Goal: Task Accomplishment & Management: Manage account settings

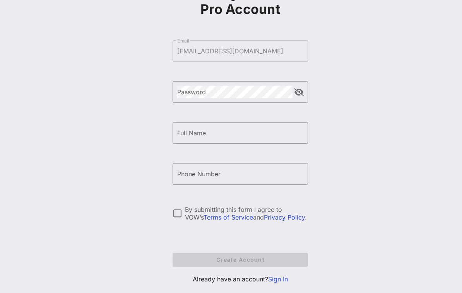
scroll to position [71, 0]
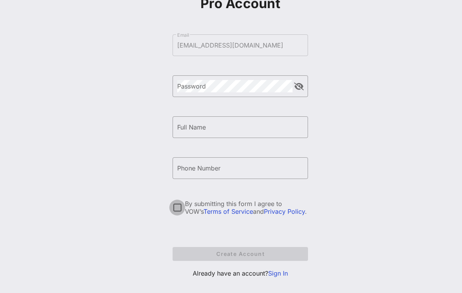
click at [176, 212] on div at bounding box center [176, 207] width 13 height 13
click at [271, 276] on link "Sign In" at bounding box center [278, 273] width 20 height 8
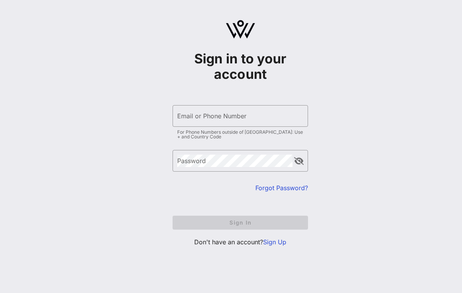
click at [267, 121] on input "Email or Phone Number" at bounding box center [240, 116] width 126 height 12
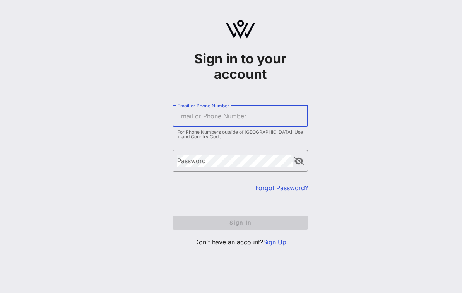
type input "[EMAIL_ADDRESS][DOMAIN_NAME]"
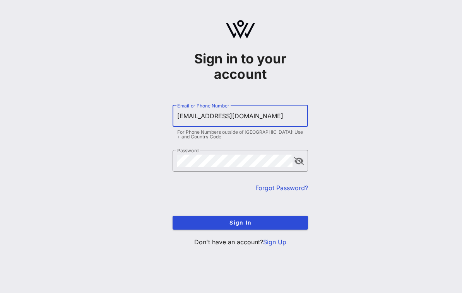
click at [240, 222] on button "Sign In" at bounding box center [239, 223] width 135 height 14
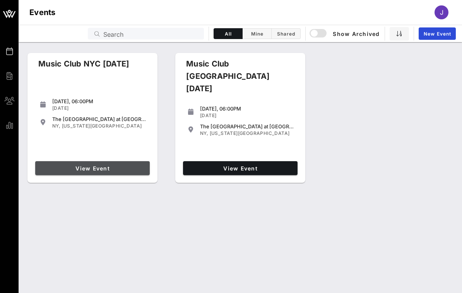
click at [136, 173] on link "View Event" at bounding box center [92, 168] width 114 height 14
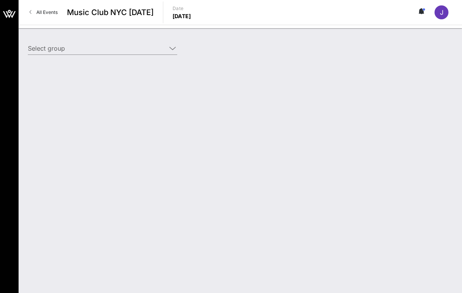
type input "[PERSON_NAME] (2001) [[PERSON_NAME], [EMAIL_ADDRESS][DOMAIN_NAME]]"
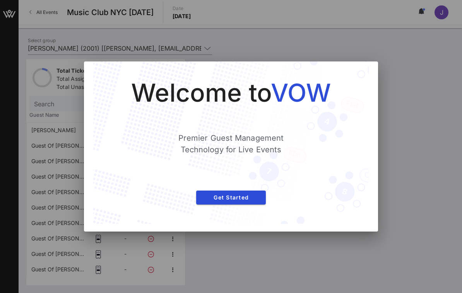
click at [247, 200] on span "Get Started" at bounding box center [230, 197] width 57 height 7
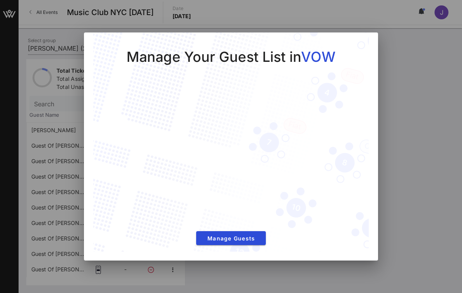
click at [407, 116] on div at bounding box center [231, 146] width 462 height 293
click at [402, 148] on div at bounding box center [231, 146] width 462 height 293
click at [30, 94] on div at bounding box center [231, 146] width 462 height 293
click at [371, 126] on div "Manage Your Guest List in VOW Manage Guests" at bounding box center [231, 146] width 294 height 228
click at [245, 240] on span "Manage Guests" at bounding box center [230, 238] width 57 height 7
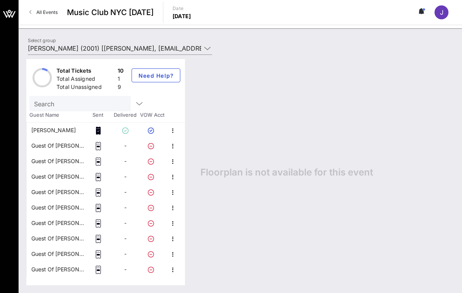
click at [177, 131] on icon "button" at bounding box center [172, 130] width 9 height 9
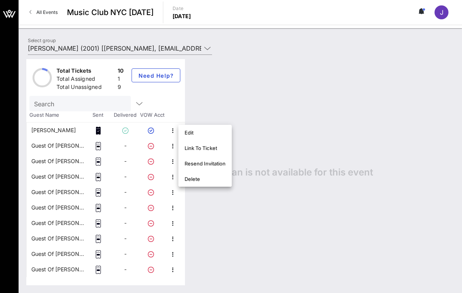
click at [286, 179] on div "Floorplan is not available for this event" at bounding box center [323, 172] width 261 height 226
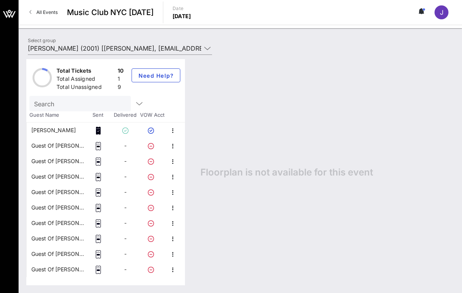
click at [176, 149] on icon "button" at bounding box center [172, 145] width 9 height 9
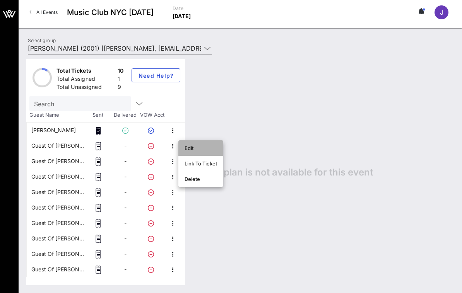
click at [191, 151] on div "Edit" at bounding box center [200, 148] width 32 height 6
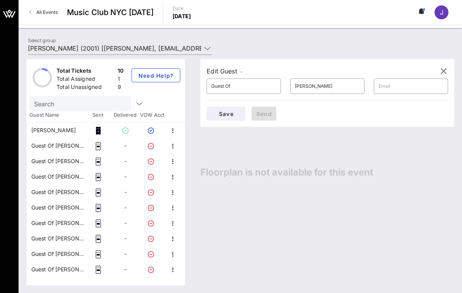
click at [268, 89] on input "Guest Of" at bounding box center [243, 86] width 65 height 12
type input "G"
type input "[PERSON_NAME]"
click at [345, 89] on input "[PERSON_NAME]" at bounding box center [327, 86] width 65 height 12
type input "J"
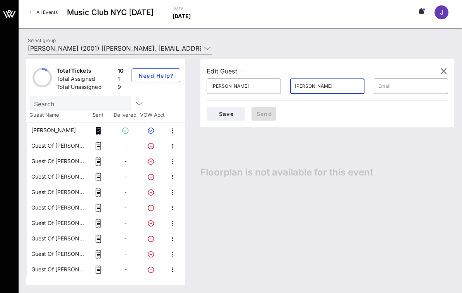
type input "[PERSON_NAME]"
click at [399, 92] on input "text" at bounding box center [410, 86] width 65 height 12
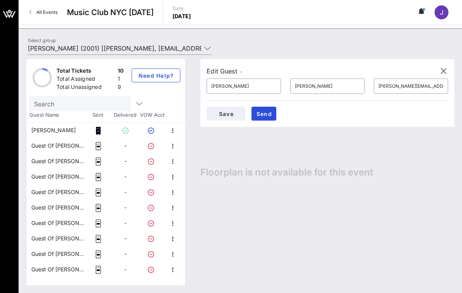
type input "[PERSON_NAME][EMAIL_ADDRESS][DOMAIN_NAME]"
click at [223, 115] on span "Save" at bounding box center [226, 114] width 26 height 7
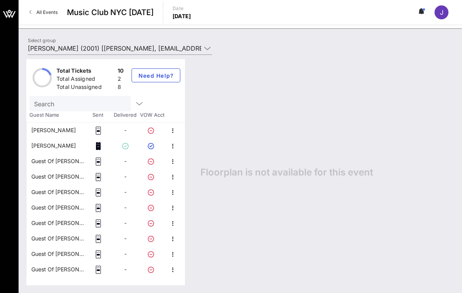
click at [172, 163] on icon "button" at bounding box center [172, 161] width 9 height 9
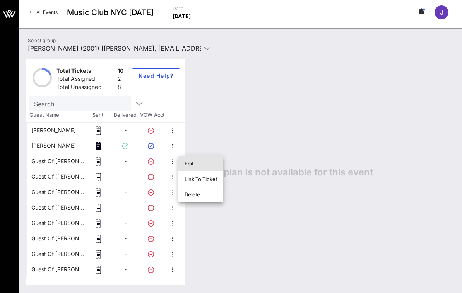
click at [206, 162] on div "Edit" at bounding box center [200, 163] width 32 height 6
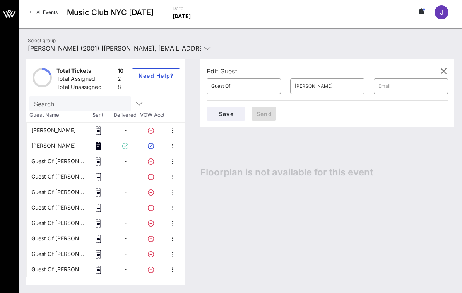
click at [338, 90] on input "[PERSON_NAME]" at bounding box center [327, 86] width 65 height 12
type input "J"
type input "[PERSON_NAME]"
click at [396, 91] on input "text" at bounding box center [410, 86] width 65 height 12
type input "[PERSON_NAME][EMAIL_ADDRESS][DOMAIN_NAME]"
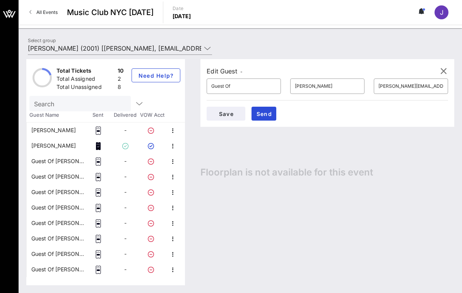
click at [220, 116] on span "Save" at bounding box center [226, 114] width 26 height 7
click at [424, 86] on input "[PERSON_NAME][EMAIL_ADDRESS][DOMAIN_NAME]" at bounding box center [410, 86] width 65 height 12
click at [174, 127] on icon "button" at bounding box center [172, 130] width 9 height 9
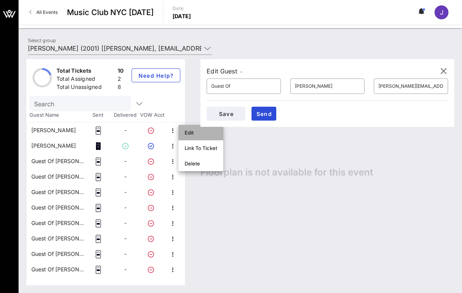
click at [194, 133] on div "Edit" at bounding box center [200, 133] width 32 height 6
type input "[PERSON_NAME]"
type input "[PERSON_NAME][EMAIL_ADDRESS][DOMAIN_NAME]"
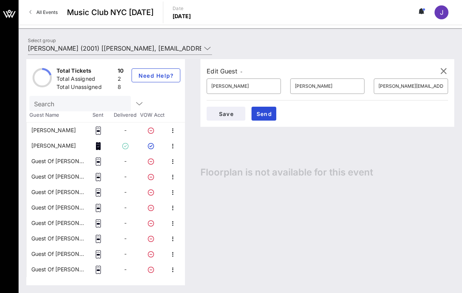
click at [444, 70] on icon "button" at bounding box center [442, 70] width 9 height 9
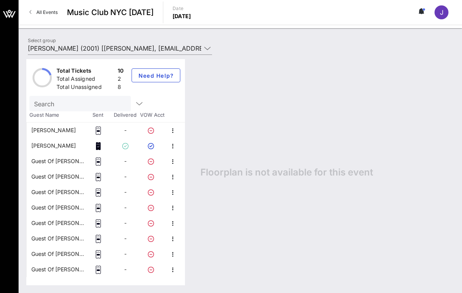
click at [372, 285] on div "Floorplan is not available for this event" at bounding box center [323, 172] width 261 height 226
click at [174, 147] on icon "button" at bounding box center [172, 145] width 9 height 9
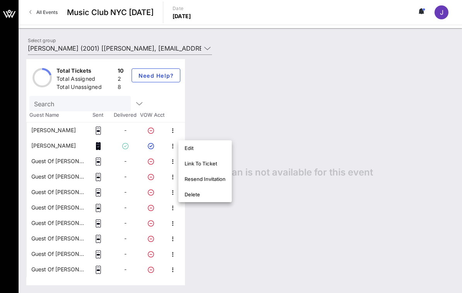
click at [270, 98] on div "Floorplan is not available for this event" at bounding box center [323, 172] width 261 height 226
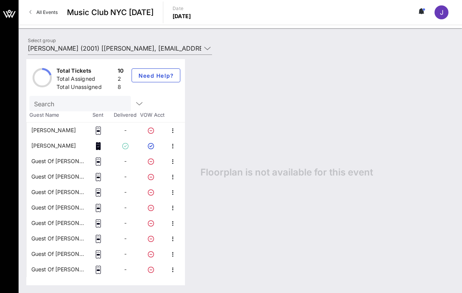
click at [174, 135] on icon "button" at bounding box center [172, 130] width 9 height 9
click at [210, 147] on div "Link To Ticket" at bounding box center [200, 148] width 32 height 6
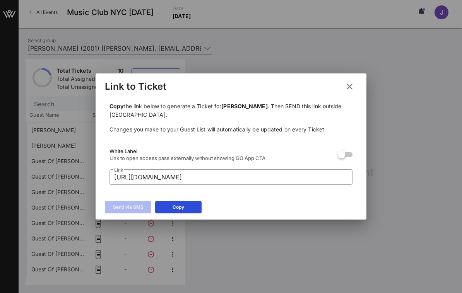
click at [343, 81] on button at bounding box center [349, 87] width 15 height 14
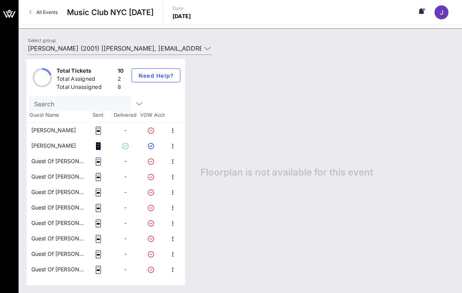
click at [176, 165] on icon "button" at bounding box center [172, 161] width 9 height 9
click at [165, 179] on div at bounding box center [152, 176] width 27 height 15
click at [170, 175] on icon "button" at bounding box center [172, 176] width 9 height 9
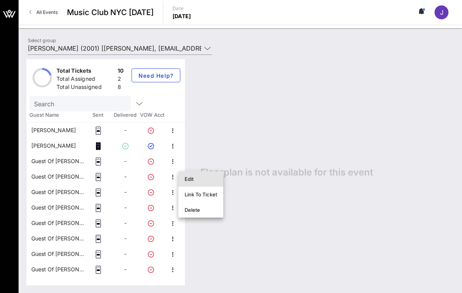
click at [196, 183] on div "Edit" at bounding box center [200, 179] width 32 height 12
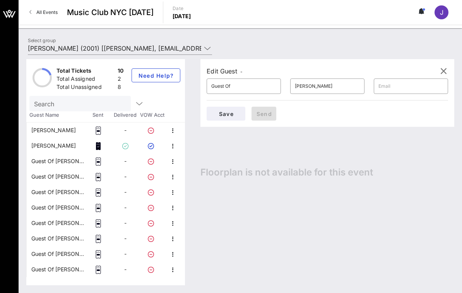
click at [397, 86] on input "text" at bounding box center [410, 86] width 65 height 12
type input "[PERSON_NAME][EMAIL_ADDRESS][DOMAIN_NAME]"
click at [226, 112] on span "Save" at bounding box center [226, 114] width 26 height 7
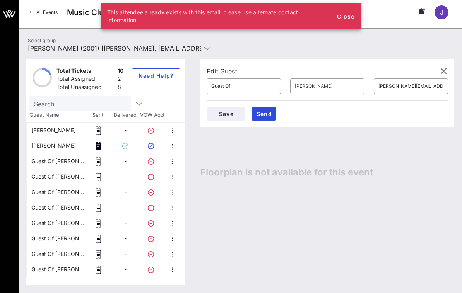
click at [341, 14] on span "Close" at bounding box center [345, 16] width 19 height 7
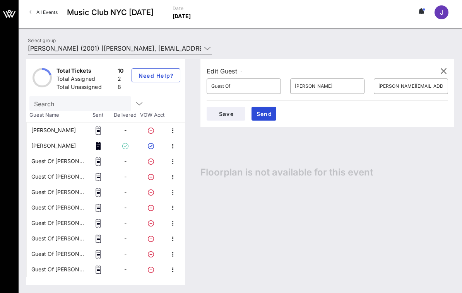
click at [174, 159] on icon "button" at bounding box center [172, 161] width 9 height 9
click at [225, 236] on div "Edit Guest - ​ Guest Of ​ [PERSON_NAME] ​ [PERSON_NAME][EMAIL_ADDRESS][DOMAIN_N…" at bounding box center [323, 172] width 261 height 226
click at [171, 166] on icon "button" at bounding box center [172, 161] width 9 height 9
click at [209, 175] on div "Link To Ticket" at bounding box center [200, 179] width 32 height 12
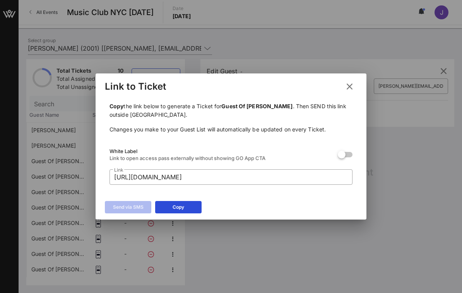
click at [348, 87] on icon at bounding box center [349, 86] width 10 height 9
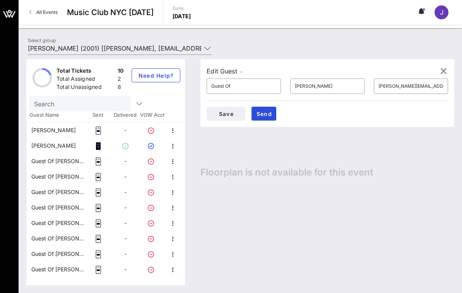
click at [1, 30] on div at bounding box center [9, 146] width 19 height 293
